Goal: Task Accomplishment & Management: Manage account settings

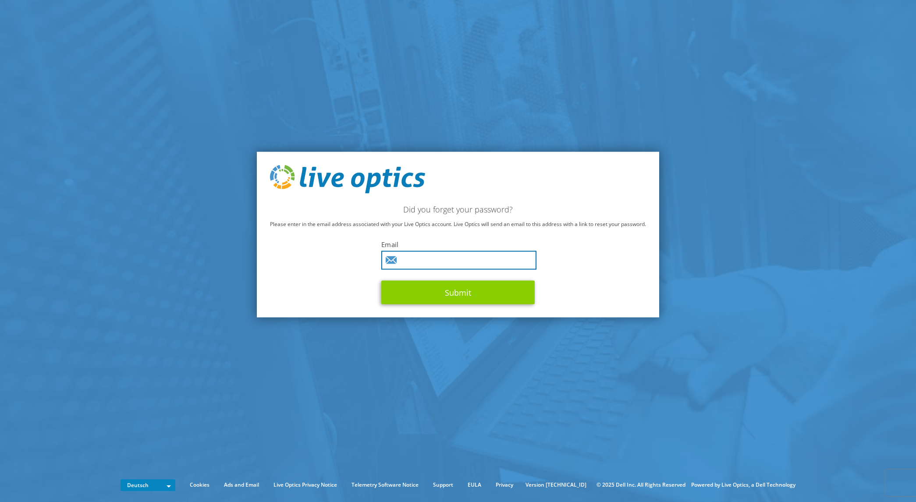
type input "treimers@wing-computer.de"
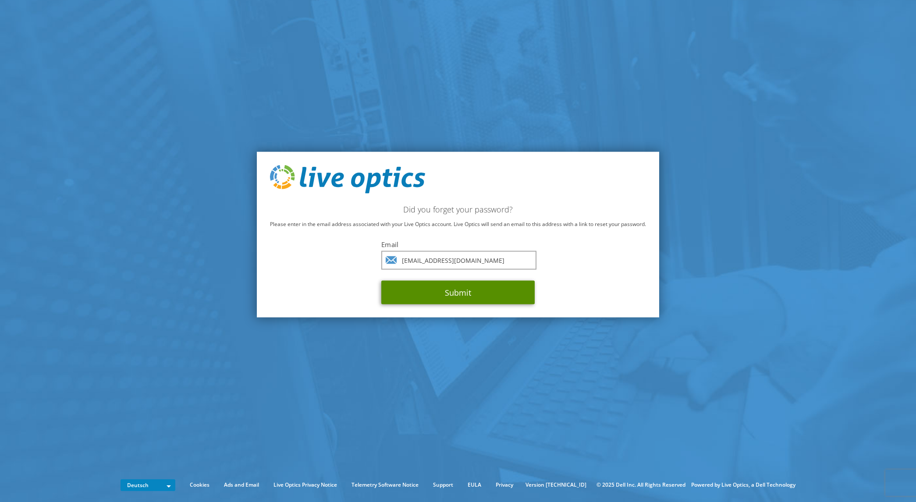
click at [450, 295] on button "Submit" at bounding box center [457, 293] width 153 height 24
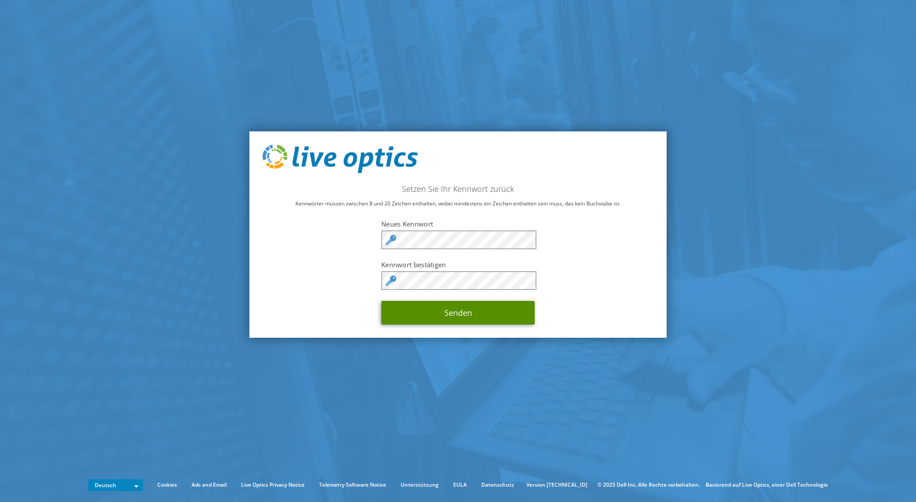
click at [461, 313] on button "Senden" at bounding box center [457, 313] width 153 height 24
